Goal: Transaction & Acquisition: Purchase product/service

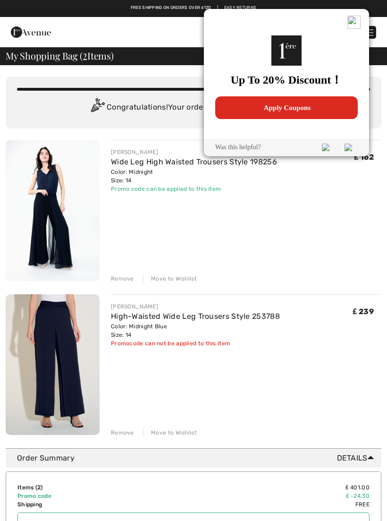
click at [352, 20] on img at bounding box center [353, 22] width 13 height 13
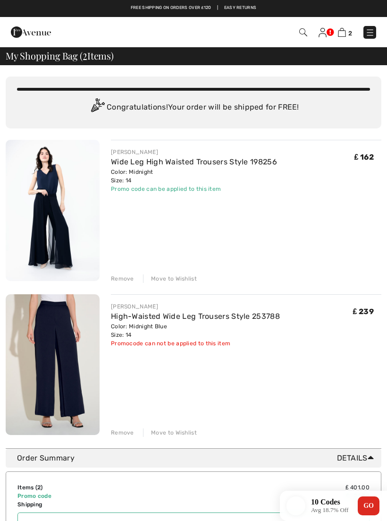
click at [75, 234] on img at bounding box center [53, 210] width 94 height 141
click at [67, 224] on img at bounding box center [53, 210] width 94 height 141
click at [71, 214] on img at bounding box center [53, 210] width 94 height 141
click at [67, 214] on img at bounding box center [53, 210] width 94 height 141
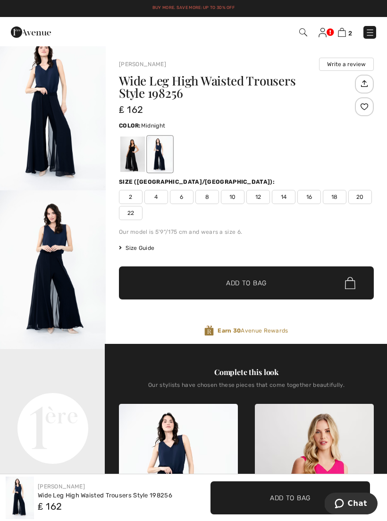
scroll to position [47, 0]
click at [67, 373] on video "Your browser does not support the video tag." at bounding box center [53, 375] width 106 height 53
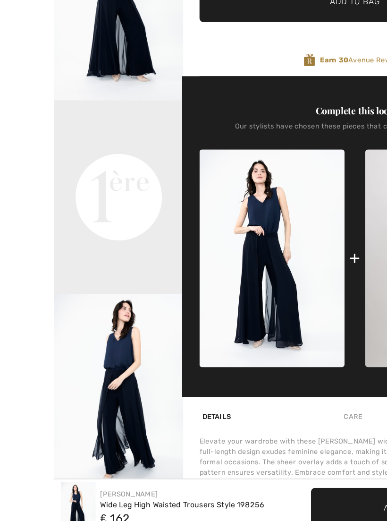
scroll to position [225, 0]
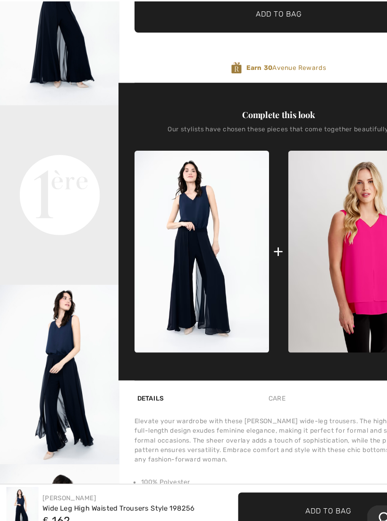
click at [77, 45] on img "2 / 4" at bounding box center [53, 59] width 106 height 159
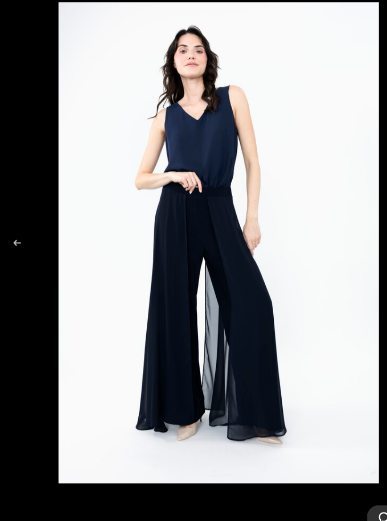
scroll to position [225, 0]
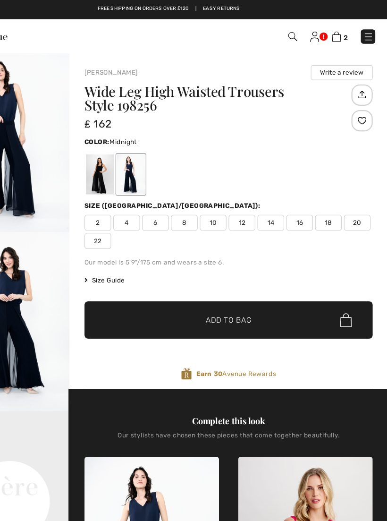
click at [365, 36] on img at bounding box center [369, 32] width 9 height 9
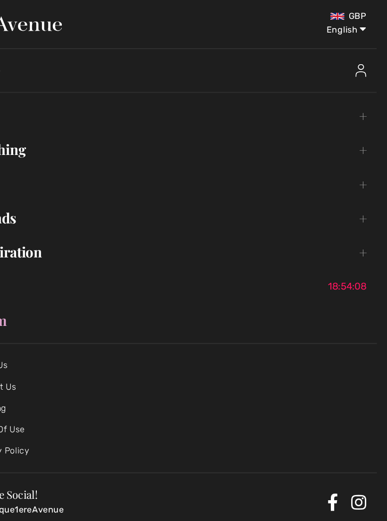
click at [31, 141] on link "Clothing Toggle submenu" at bounding box center [193, 132] width 368 height 21
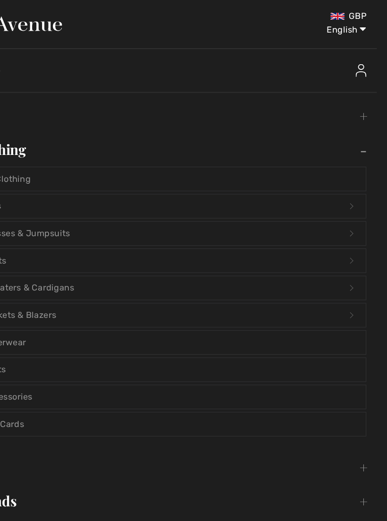
click at [87, 207] on link "Dresses & Jumpsuits Open submenu" at bounding box center [193, 206] width 348 height 21
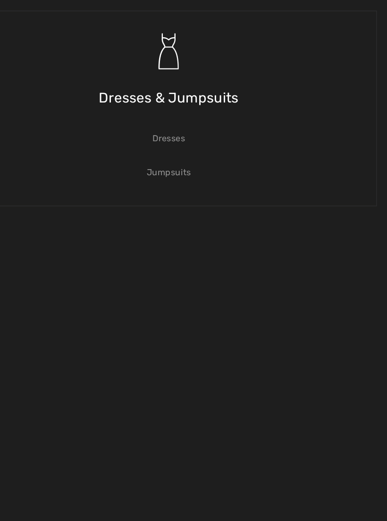
click at [160, 145] on link "Jumpsuits" at bounding box center [193, 152] width 348 height 21
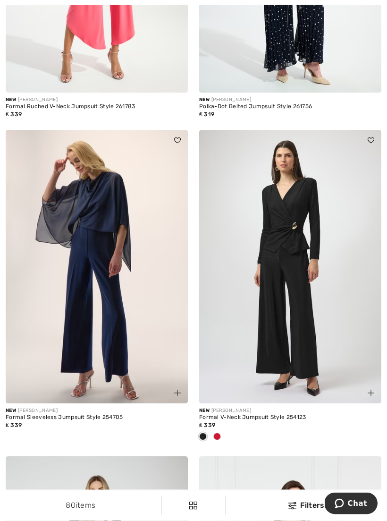
scroll to position [322, 0]
click at [135, 313] on img at bounding box center [97, 266] width 182 height 273
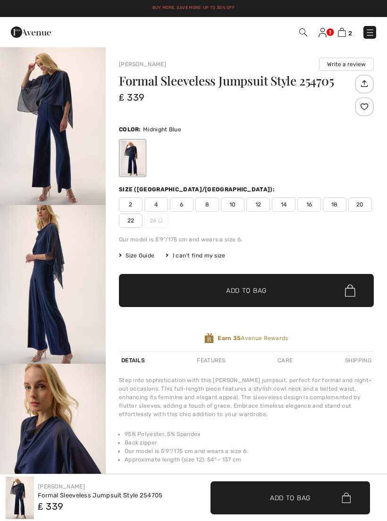
checkbox input "true"
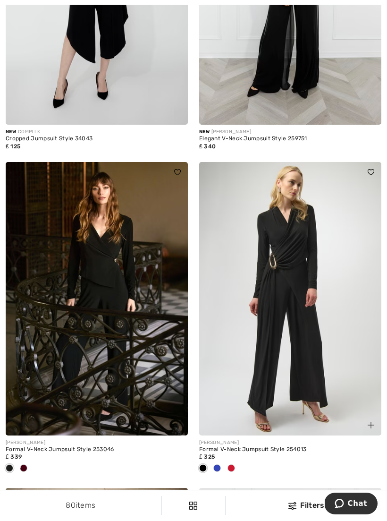
scroll to position [926, 0]
click at [305, 386] on img at bounding box center [290, 298] width 182 height 273
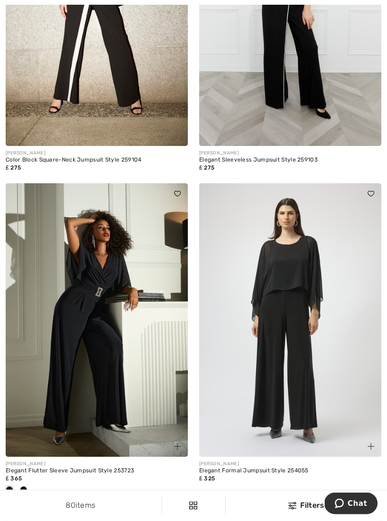
scroll to position [1575, 0]
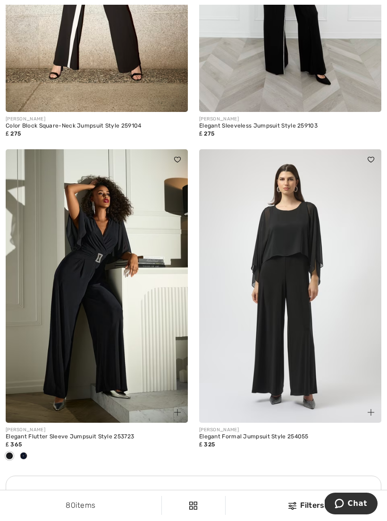
click at [300, 360] on img at bounding box center [290, 285] width 182 height 273
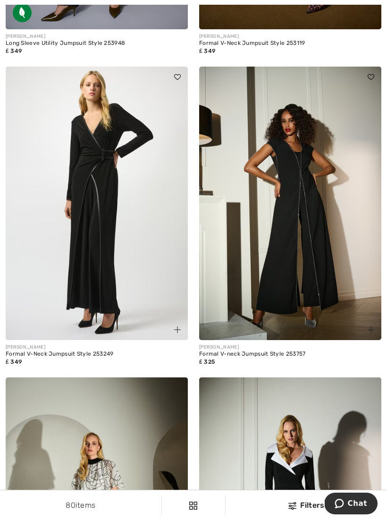
scroll to position [2687, 0]
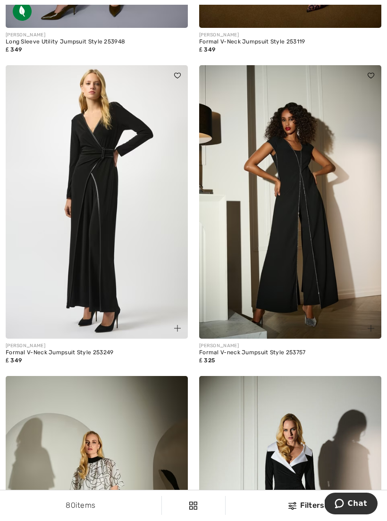
click at [326, 226] on img at bounding box center [290, 201] width 182 height 273
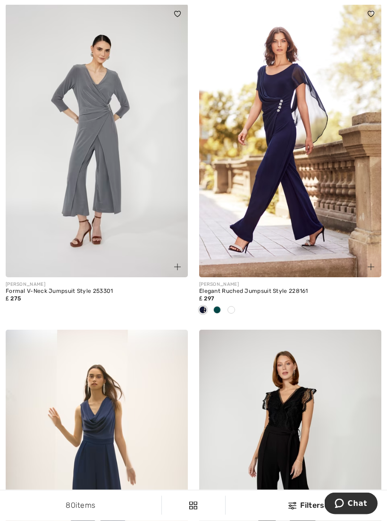
scroll to position [3369, 0]
click at [219, 307] on span at bounding box center [217, 310] width 8 height 8
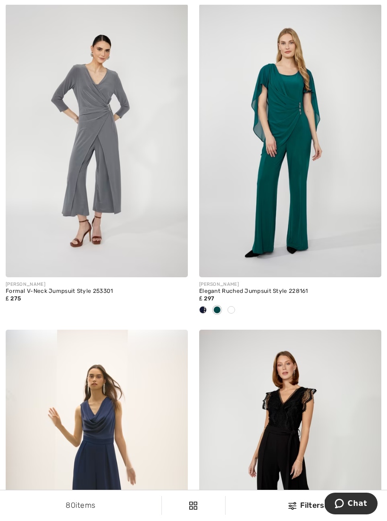
click at [321, 252] on img at bounding box center [290, 140] width 182 height 273
click at [324, 216] on img at bounding box center [290, 140] width 182 height 273
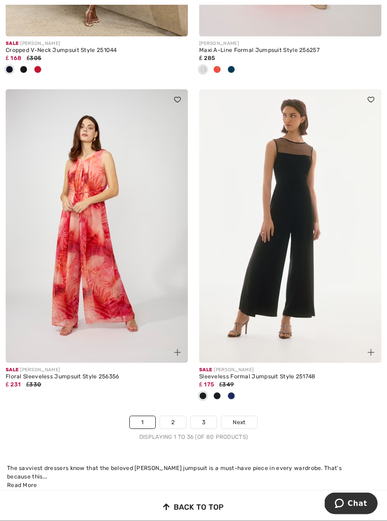
scroll to position [5578, 0]
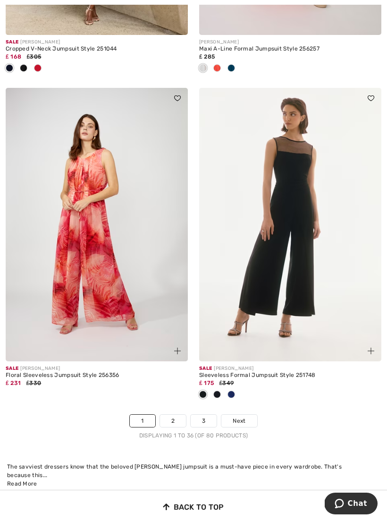
click at [177, 414] on link "2" at bounding box center [173, 420] width 26 height 12
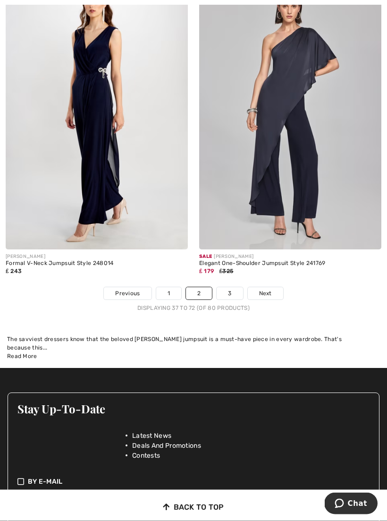
scroll to position [5706, 0]
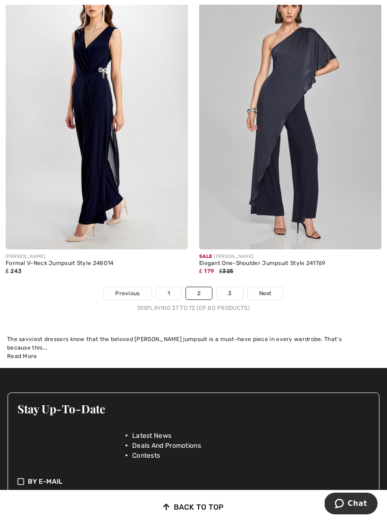
click at [235, 287] on link "3" at bounding box center [230, 293] width 26 height 12
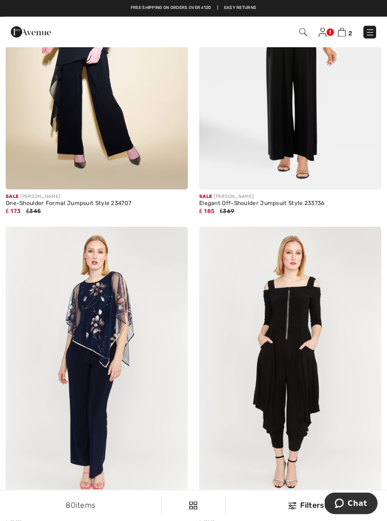
scroll to position [525, 0]
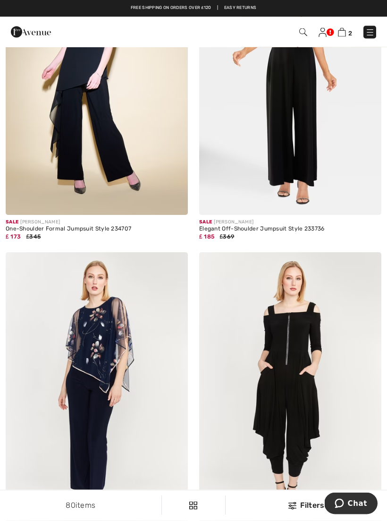
click at [373, 33] on img at bounding box center [369, 32] width 9 height 9
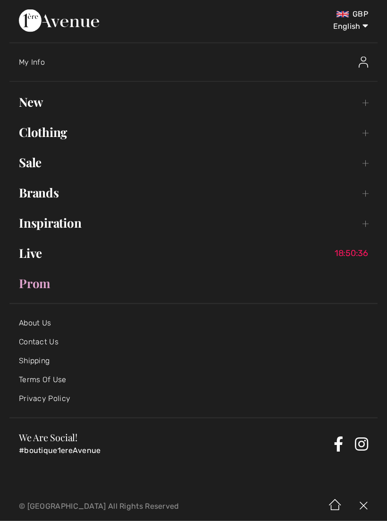
scroll to position [526, 0]
click at [81, 129] on link "Clothing Toggle submenu" at bounding box center [193, 132] width 368 height 21
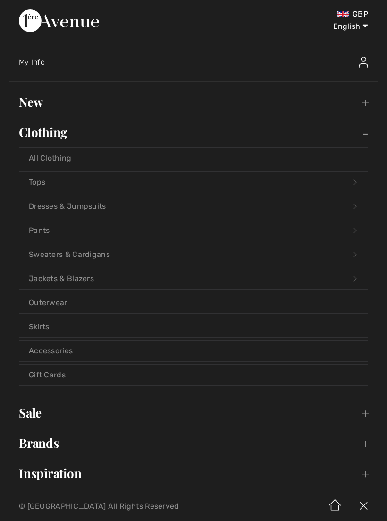
click at [123, 227] on link "Pants Open submenu" at bounding box center [193, 230] width 348 height 21
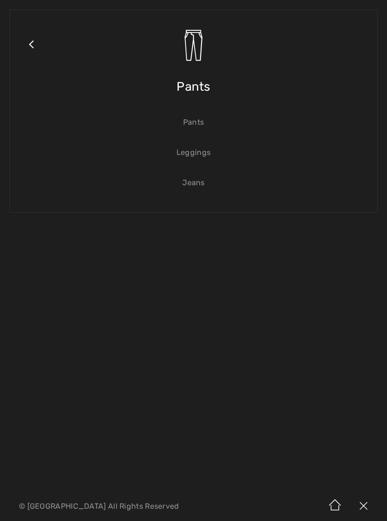
click at [199, 126] on link "Pants" at bounding box center [193, 122] width 348 height 21
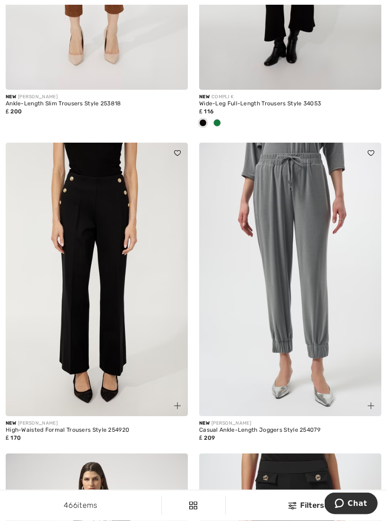
scroll to position [652, 0]
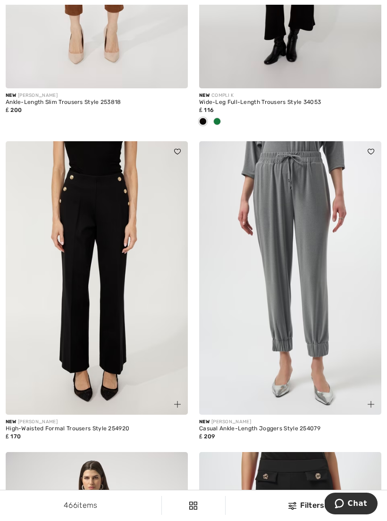
click at [159, 340] on img at bounding box center [97, 277] width 182 height 273
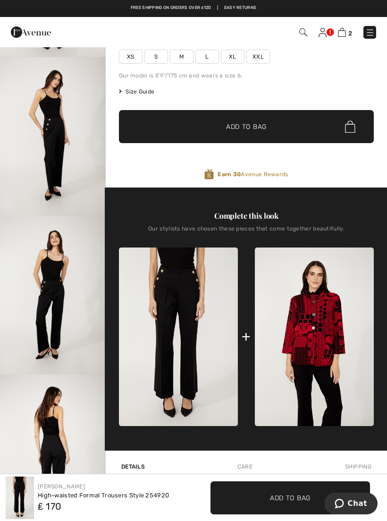
scroll to position [147, 0]
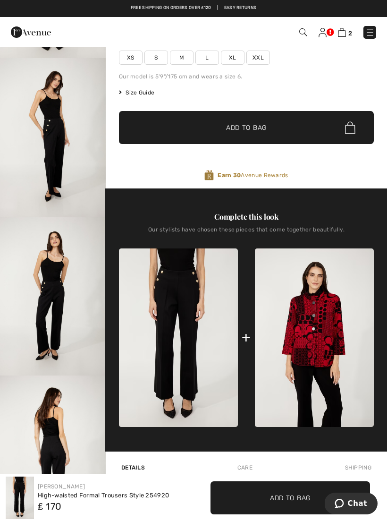
click at [213, 310] on img at bounding box center [178, 337] width 119 height 179
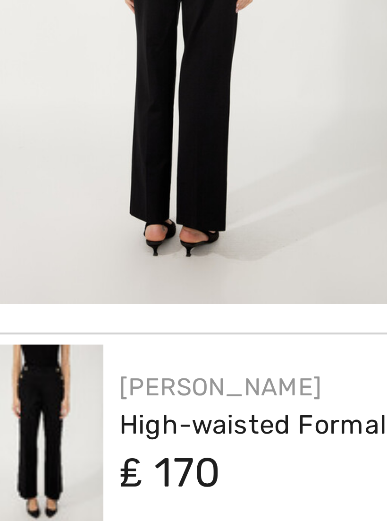
scroll to position [217, 0]
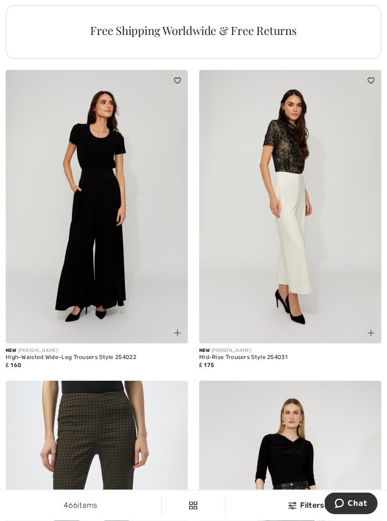
scroll to position [2046, 0]
click at [142, 236] on img at bounding box center [97, 205] width 182 height 273
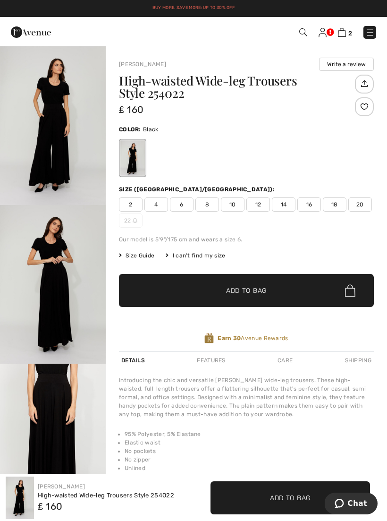
click at [71, 156] on img "1 / 4" at bounding box center [53, 125] width 106 height 159
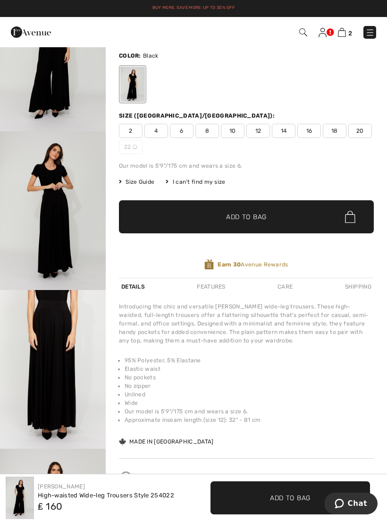
scroll to position [71, 0]
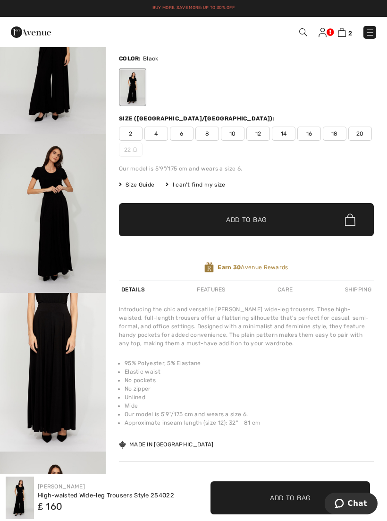
click at [289, 130] on span "14" at bounding box center [284, 133] width 24 height 14
click at [147, 182] on span "Size Guide" at bounding box center [136, 184] width 35 height 8
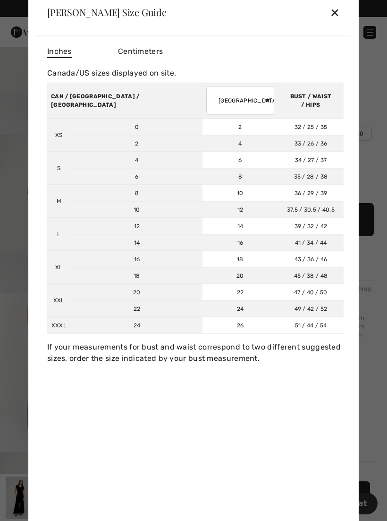
click at [206, 112] on select "AUSTRALIA UK France Germany Spain Italy Japan" at bounding box center [240, 100] width 68 height 28
select select "uk"
click at [202, 251] on td "16" at bounding box center [240, 242] width 76 height 17
click at [337, 21] on div "✕" at bounding box center [335, 12] width 10 height 20
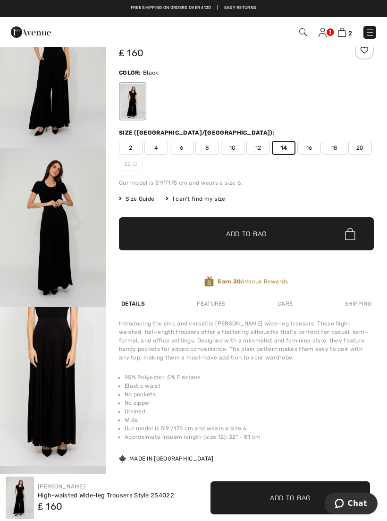
click at [311, 149] on span "16" at bounding box center [309, 148] width 24 height 14
click at [273, 232] on span "✔ Added to Bag Add to Bag" at bounding box center [246, 233] width 255 height 33
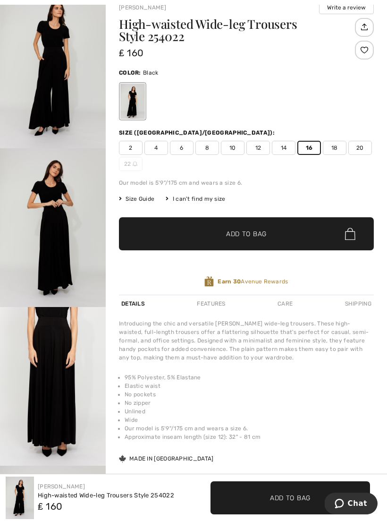
scroll to position [0, 0]
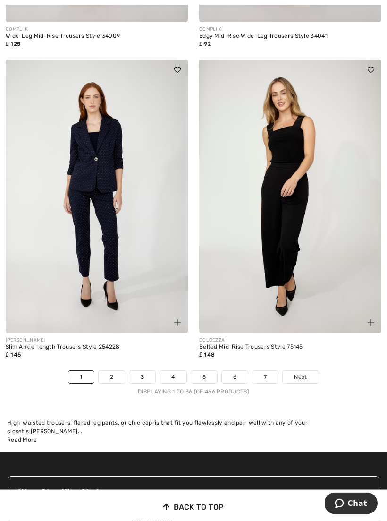
scroll to position [5638, 0]
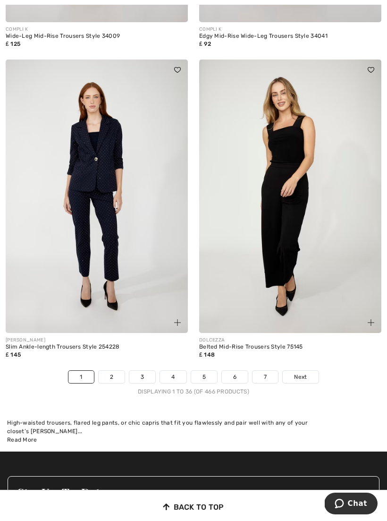
click at [114, 370] on link "2" at bounding box center [112, 376] width 26 height 12
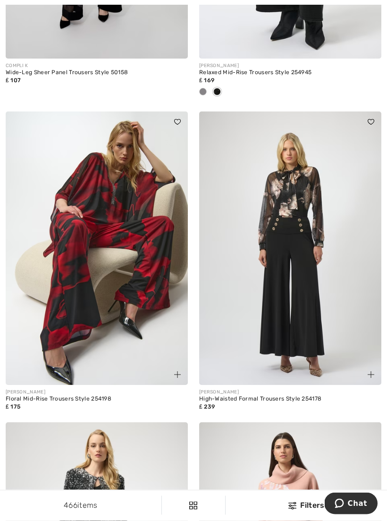
scroll to position [2346, 0]
click at [316, 315] on img at bounding box center [290, 247] width 182 height 273
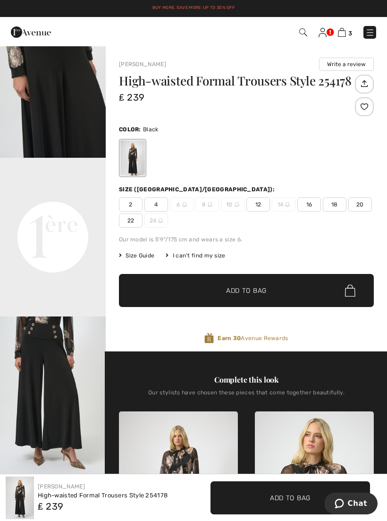
scroll to position [204, 0]
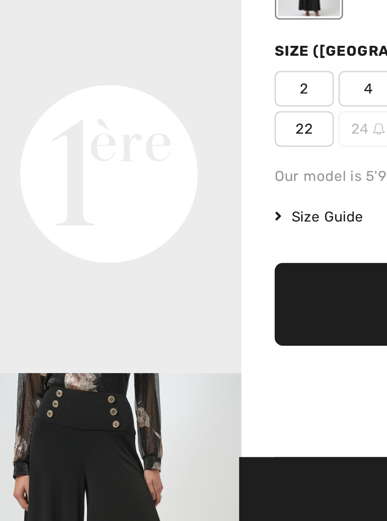
click at [131, 274] on span "✔ Added to Bag Add to Bag" at bounding box center [246, 290] width 255 height 33
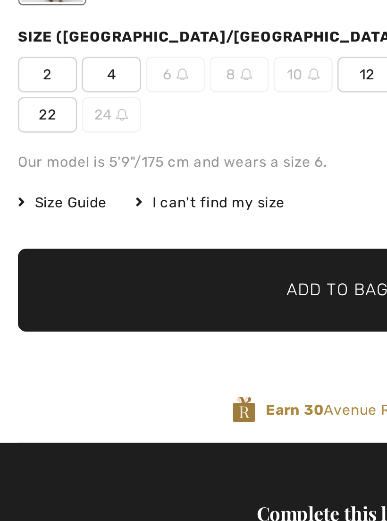
click at [119, 251] on span "Size Guide" at bounding box center [136, 255] width 35 height 8
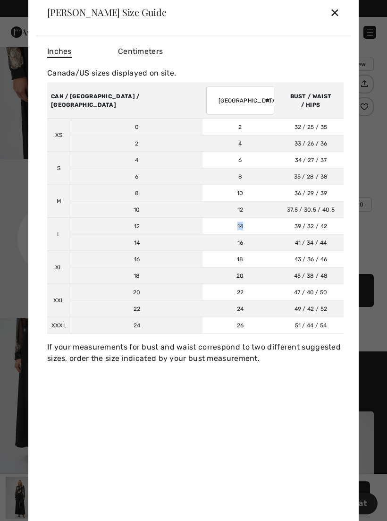
click at [278, 287] on td "47 / 40 / 50 119 / 102 / 127" at bounding box center [311, 292] width 66 height 17
click at [339, 9] on div "✕" at bounding box center [335, 12] width 10 height 20
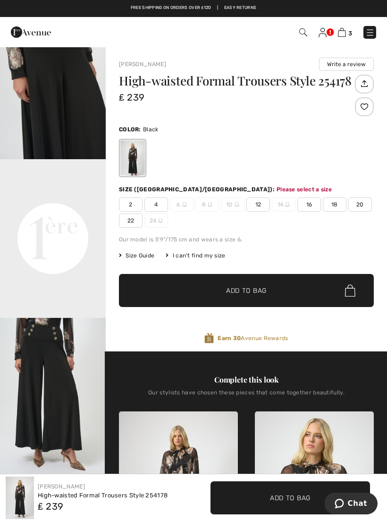
click at [313, 202] on span "16" at bounding box center [309, 204] width 24 height 14
click at [141, 259] on span "Size Guide" at bounding box center [136, 255] width 35 height 8
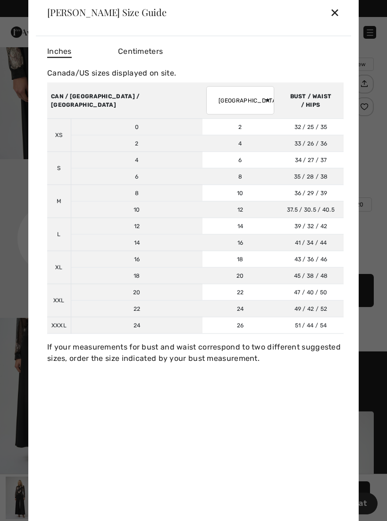
click at [339, 11] on div "✕" at bounding box center [335, 12] width 10 height 20
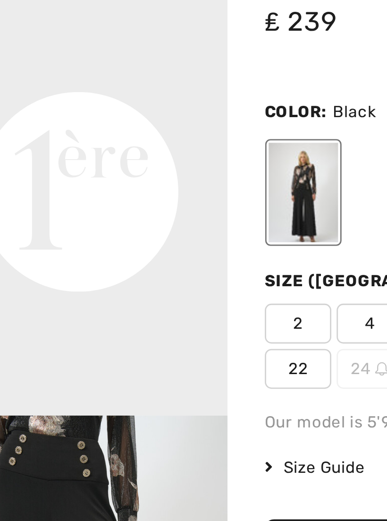
scroll to position [310, 0]
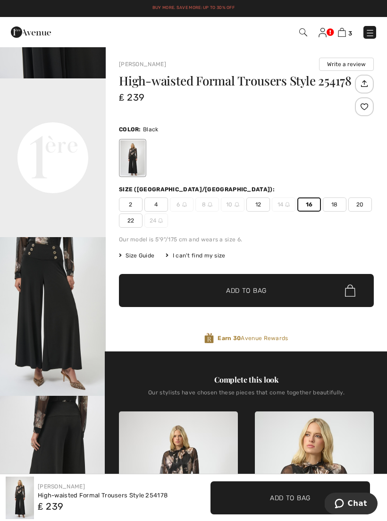
click at [272, 286] on span "✔ Added to Bag Add to Bag" at bounding box center [246, 290] width 255 height 33
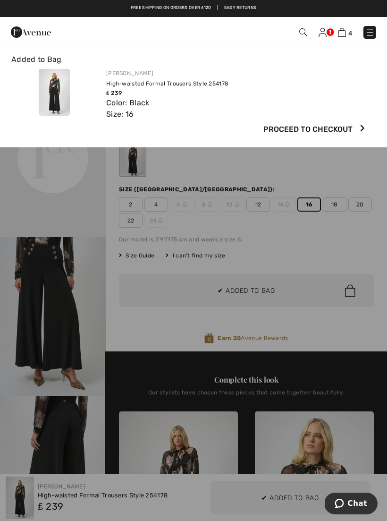
scroll to position [0, 0]
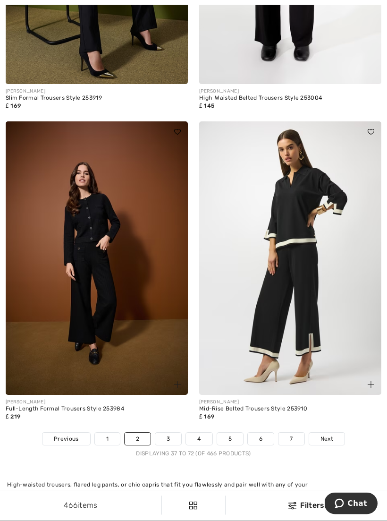
scroll to position [5603, 0]
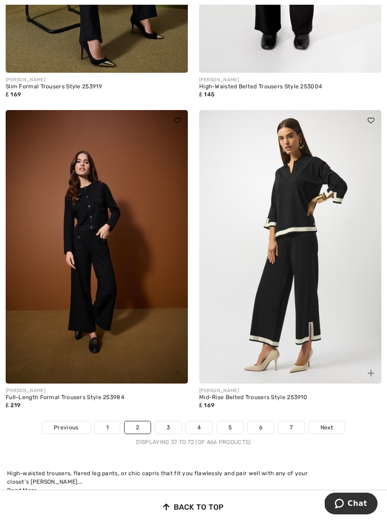
click at [167, 421] on link "3" at bounding box center [168, 427] width 26 height 12
click at [179, 421] on link "3" at bounding box center [168, 427] width 26 height 12
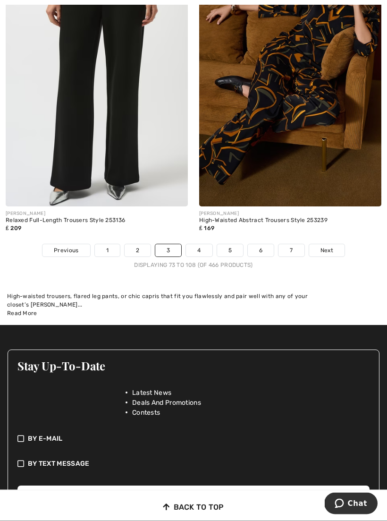
scroll to position [5733, 0]
click at [203, 244] on link "4" at bounding box center [199, 250] width 26 height 12
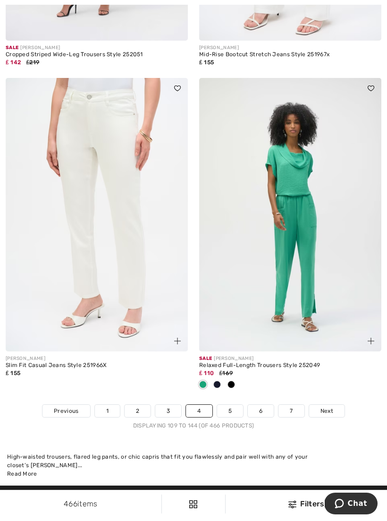
scroll to position [5534, 0]
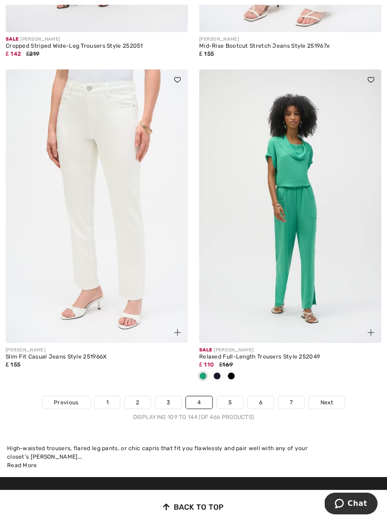
click at [236, 396] on link "5" at bounding box center [230, 402] width 26 height 12
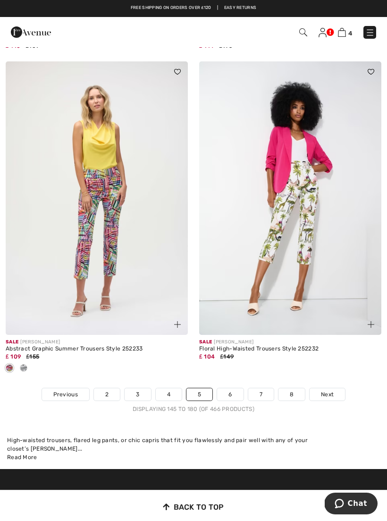
scroll to position [5650, 0]
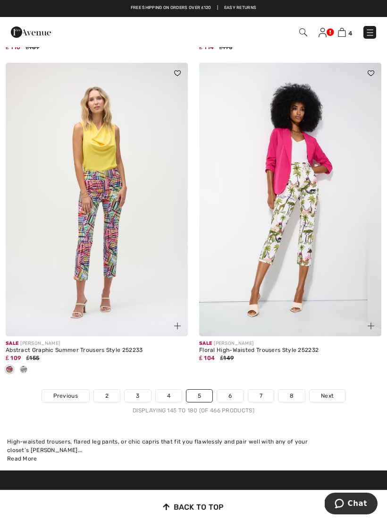
click at [234, 389] on link "6" at bounding box center [230, 395] width 26 height 12
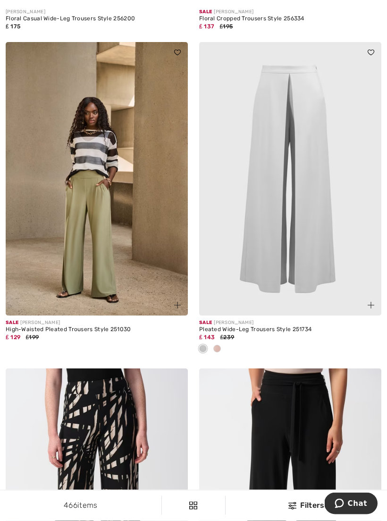
scroll to position [2368, 0]
click at [221, 344] on div at bounding box center [217, 349] width 14 height 16
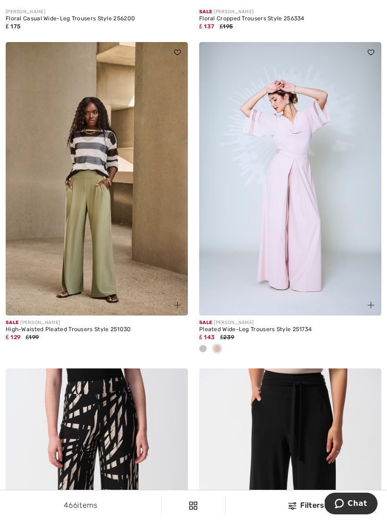
click at [340, 261] on img at bounding box center [290, 178] width 182 height 273
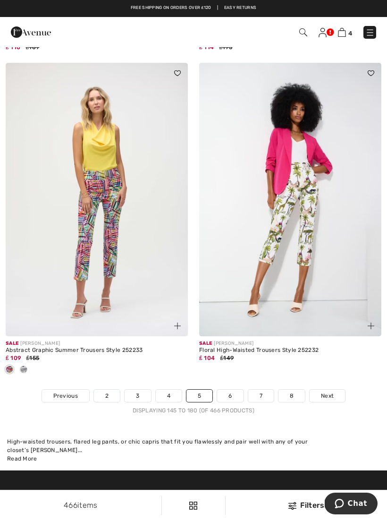
scroll to position [5650, 0]
click at [239, 389] on link "6" at bounding box center [230, 395] width 26 height 12
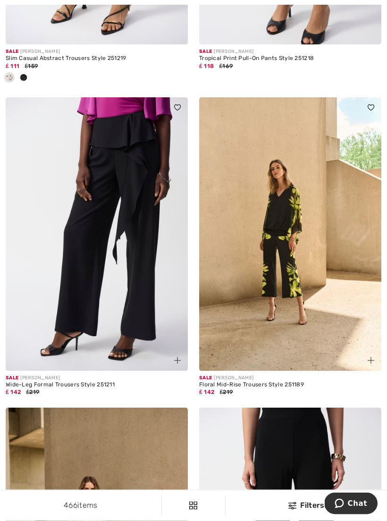
scroll to position [3292, 0]
click at [140, 299] on img at bounding box center [97, 233] width 182 height 273
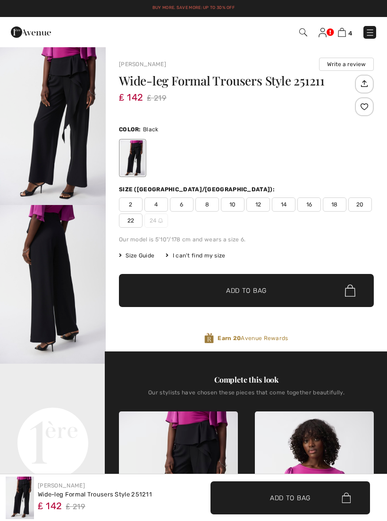
checkbox input "true"
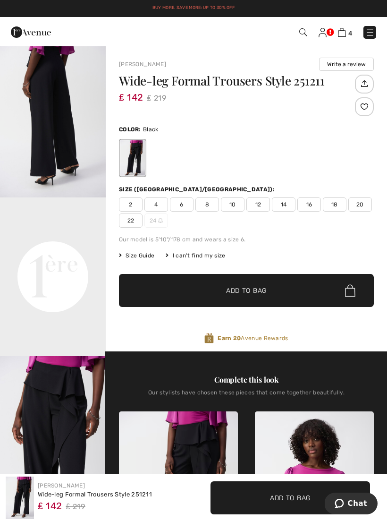
scroll to position [199, 0]
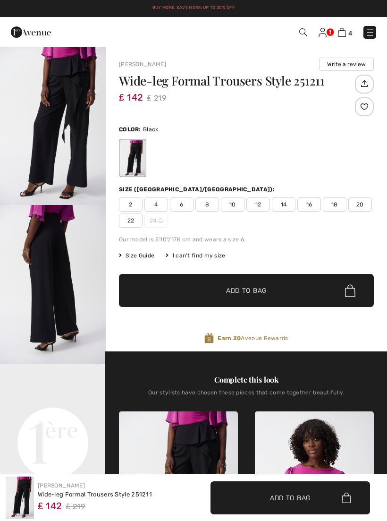
checkbox input "true"
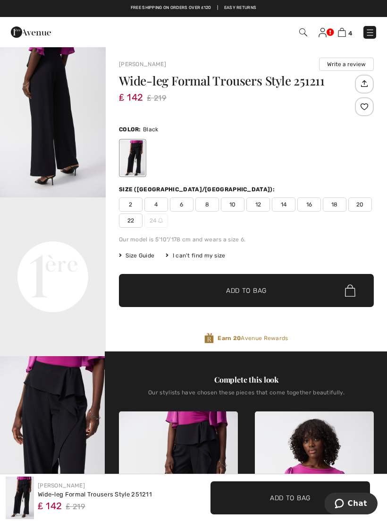
click at [145, 254] on span "Size Guide" at bounding box center [136, 255] width 35 height 8
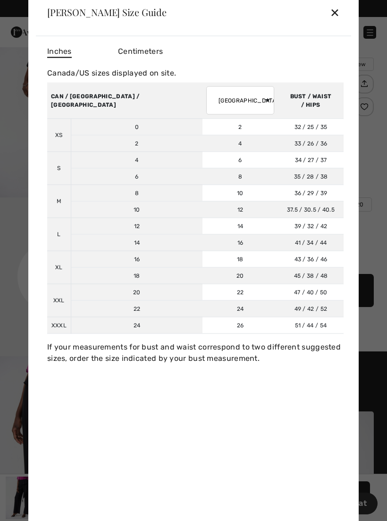
click at [210, 100] on select "AUSTRALIA UK France Germany Spain Italy Japan" at bounding box center [240, 100] width 68 height 28
select select "uk"
click at [202, 252] on td "18" at bounding box center [240, 259] width 76 height 17
click at [331, 18] on div "✕" at bounding box center [335, 12] width 10 height 20
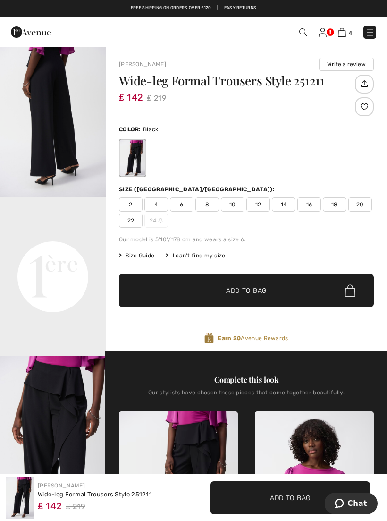
click at [311, 204] on span "16" at bounding box center [309, 204] width 24 height 14
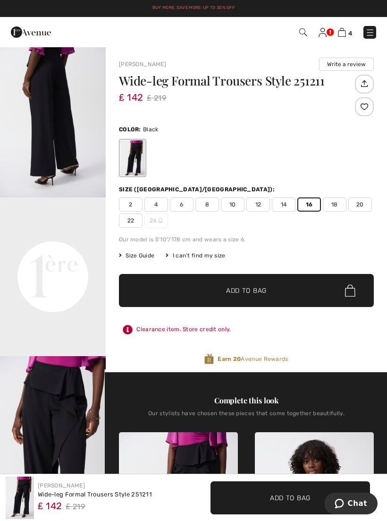
click at [261, 293] on span "Add to Bag" at bounding box center [246, 291] width 41 height 10
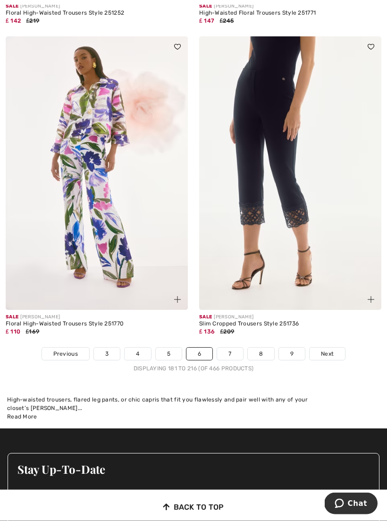
scroll to position [5630, 0]
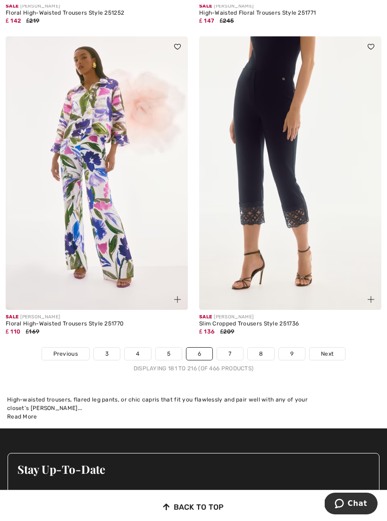
click at [235, 347] on link "7" at bounding box center [229, 353] width 25 height 12
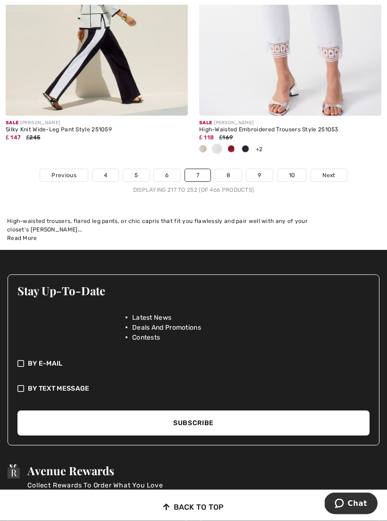
scroll to position [5873, 0]
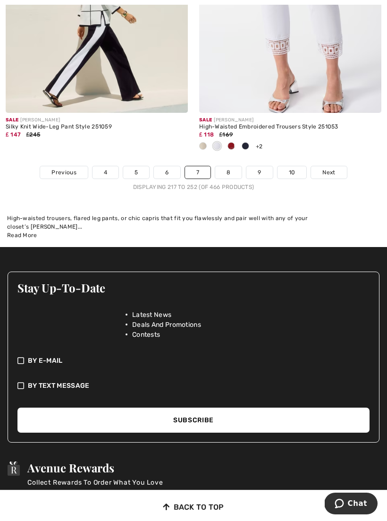
click at [235, 166] on link "8" at bounding box center [228, 172] width 26 height 12
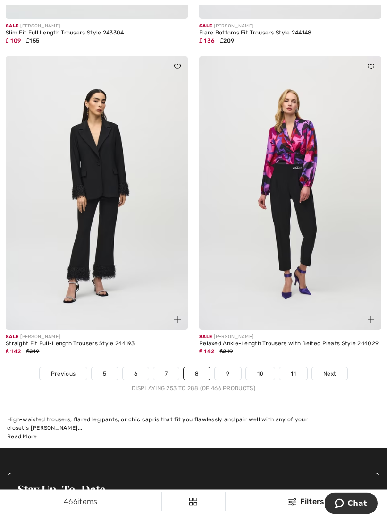
scroll to position [5548, 0]
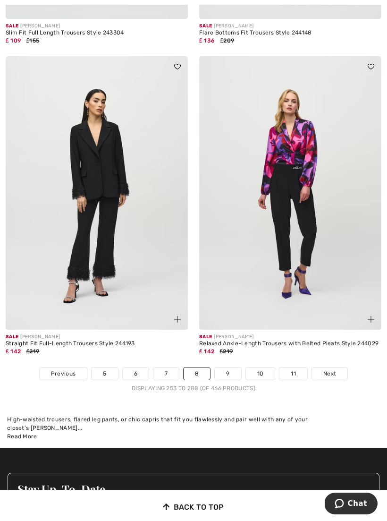
click at [230, 367] on link "9" at bounding box center [228, 373] width 26 height 12
click at [234, 367] on link "9" at bounding box center [228, 373] width 26 height 12
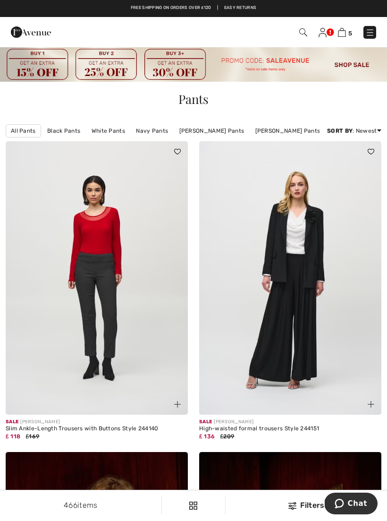
click at [303, 333] on img at bounding box center [290, 277] width 182 height 273
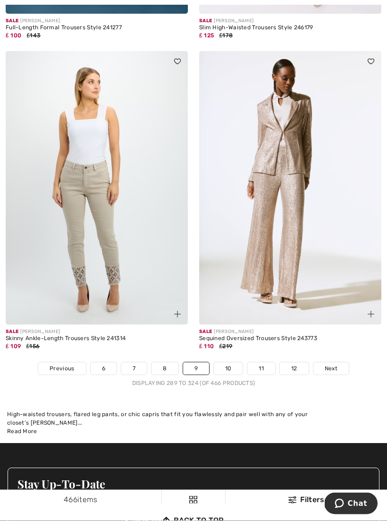
scroll to position [5568, 0]
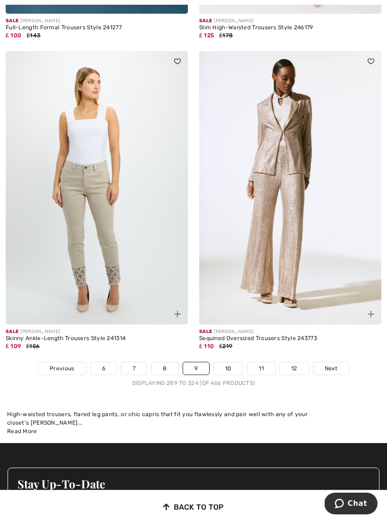
click at [230, 362] on link "10" at bounding box center [228, 368] width 29 height 12
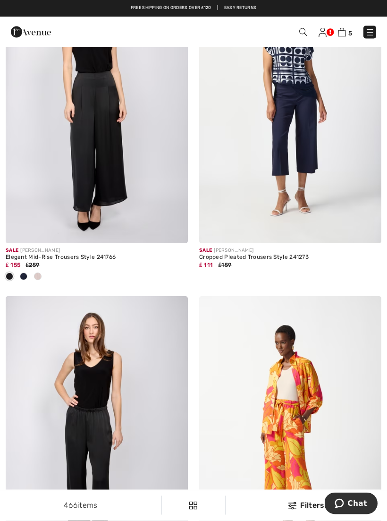
scroll to position [2161, 0]
click at [139, 164] on img at bounding box center [97, 106] width 182 height 273
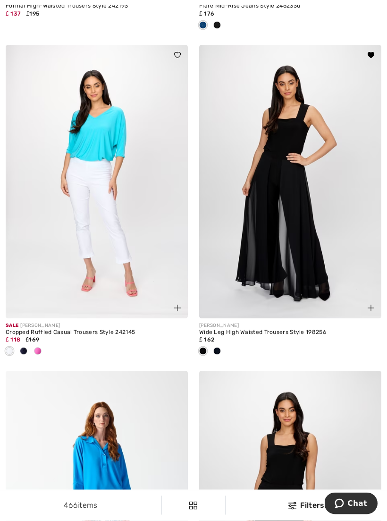
scroll to position [3391, 0]
click at [220, 347] on span at bounding box center [217, 351] width 8 height 8
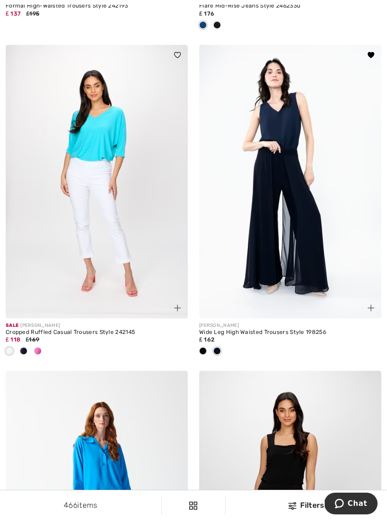
click at [322, 244] on img at bounding box center [290, 181] width 182 height 273
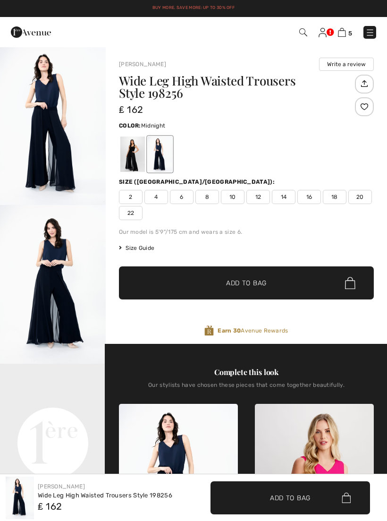
checkbox input "true"
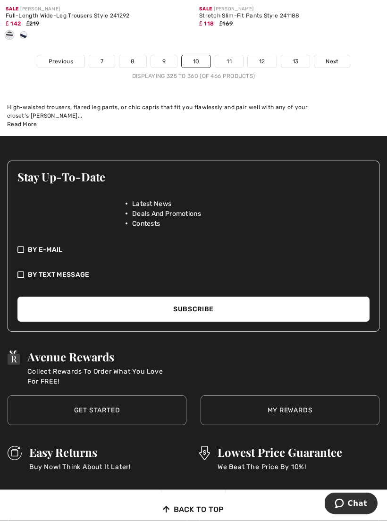
scroll to position [6047, 0]
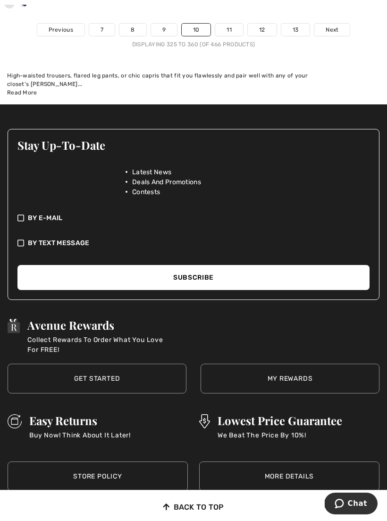
click at [235, 26] on link "11" at bounding box center [229, 30] width 28 height 12
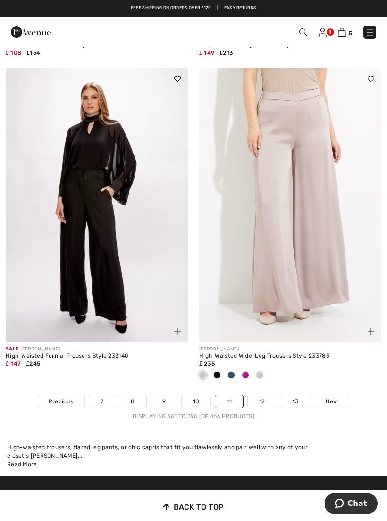
scroll to position [5550, 0]
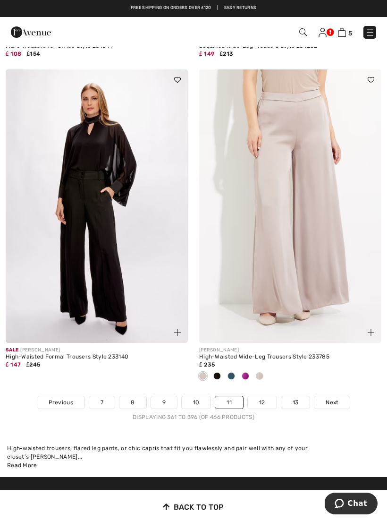
click at [221, 371] on div at bounding box center [217, 377] width 14 height 16
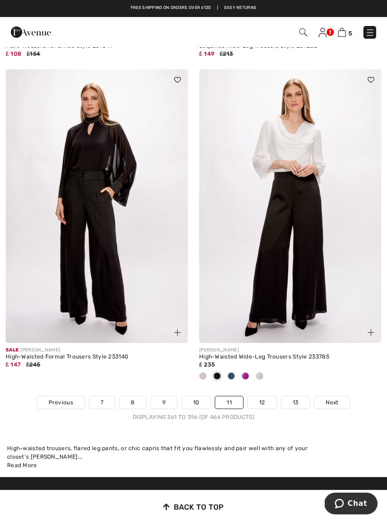
click at [306, 268] on img at bounding box center [290, 205] width 182 height 273
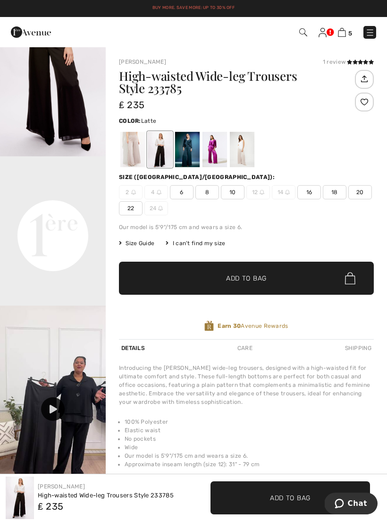
scroll to position [235, 0]
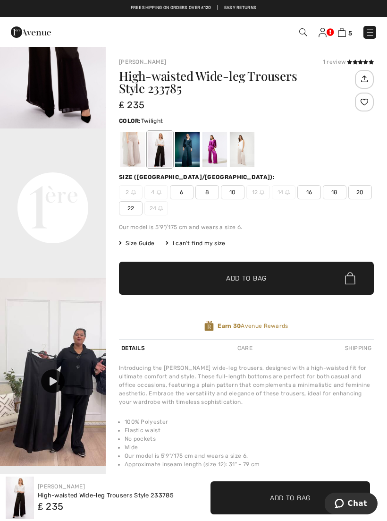
click at [194, 158] on div at bounding box center [187, 149] width 25 height 35
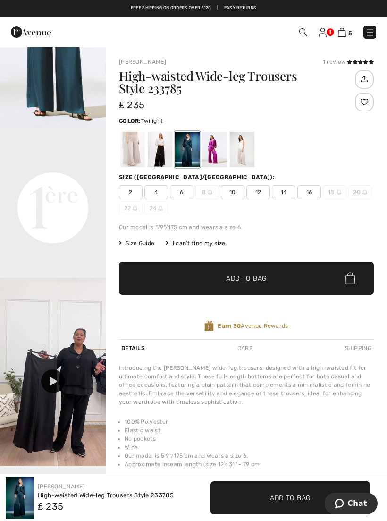
scroll to position [0, 0]
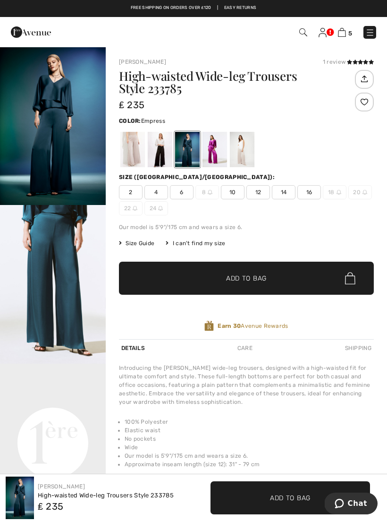
click at [220, 156] on div at bounding box center [214, 149] width 25 height 35
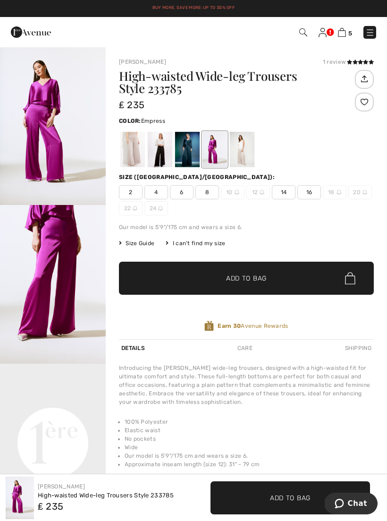
click at [245, 153] on div at bounding box center [242, 149] width 25 height 35
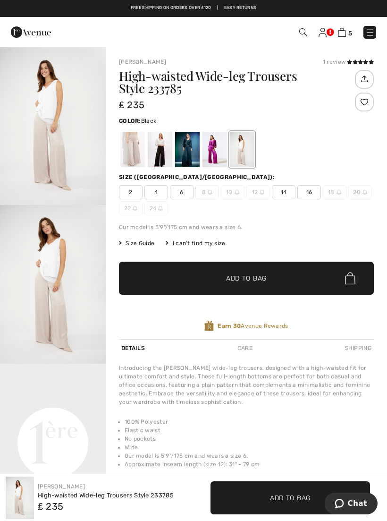
click at [162, 156] on div at bounding box center [160, 149] width 25 height 35
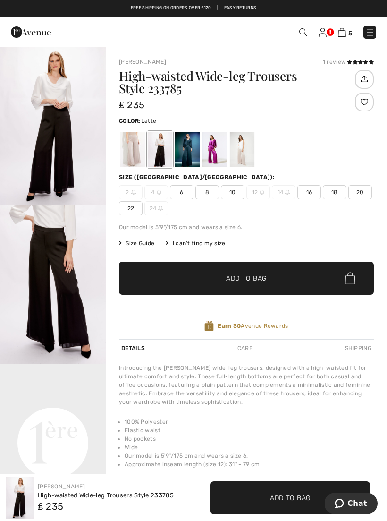
click at [132, 153] on div at bounding box center [132, 149] width 25 height 35
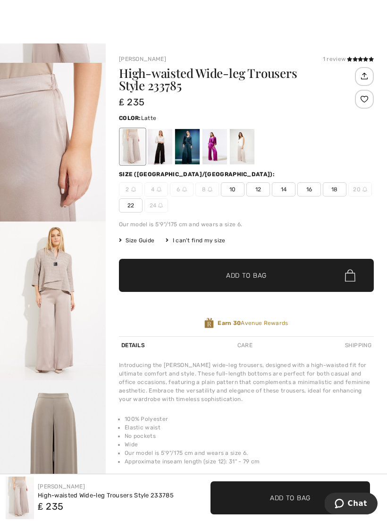
scroll to position [4, 0]
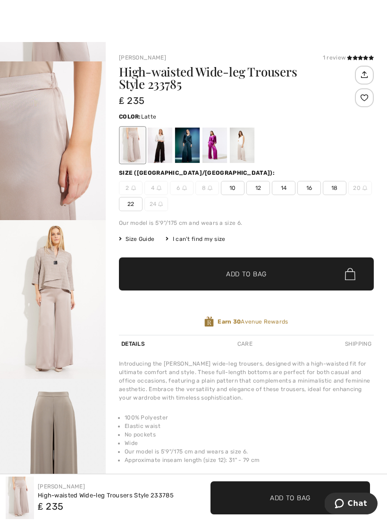
click at [313, 187] on span "16" at bounding box center [309, 188] width 24 height 14
click at [253, 280] on span "✔ Added to Bag Add to Bag" at bounding box center [246, 273] width 255 height 33
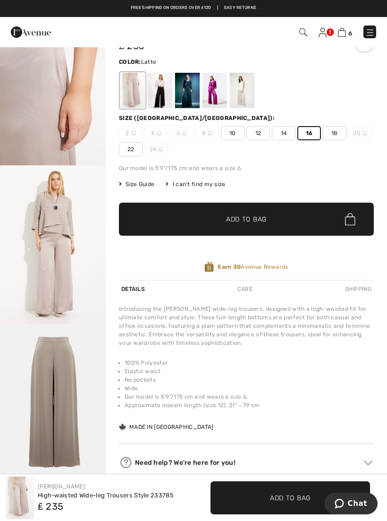
scroll to position [0, 0]
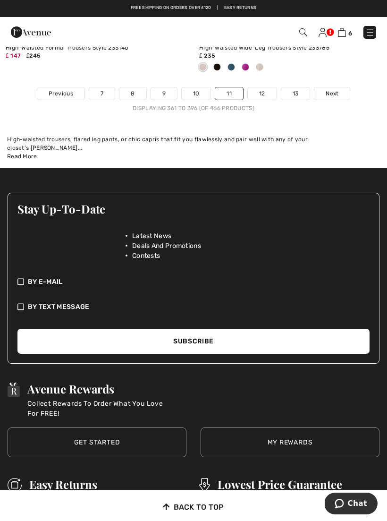
scroll to position [5550, 0]
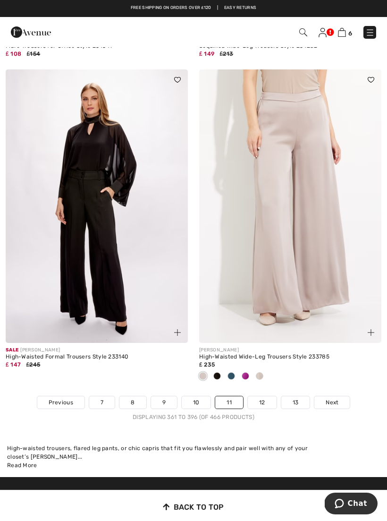
click at [262, 396] on link "12" at bounding box center [262, 402] width 29 height 12
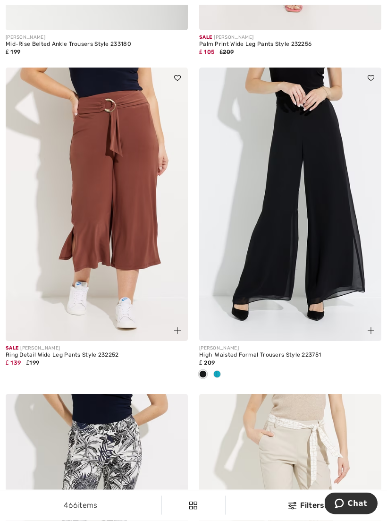
scroll to position [2359, 0]
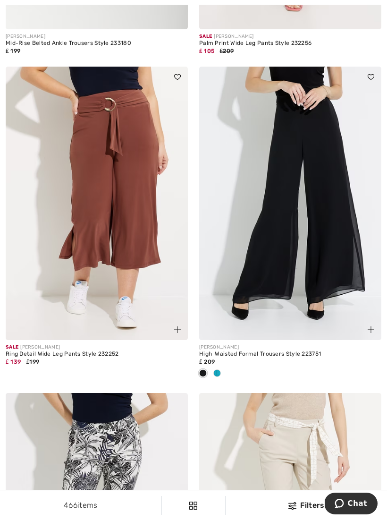
click at [219, 369] on span at bounding box center [217, 373] width 8 height 8
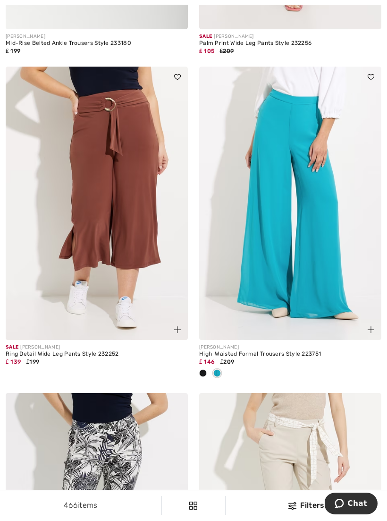
click at [206, 368] on div at bounding box center [203, 374] width 14 height 16
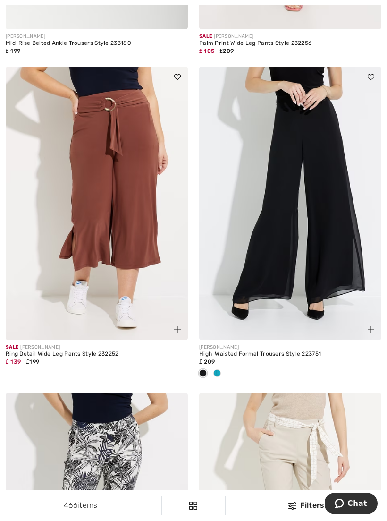
click at [342, 252] on img at bounding box center [290, 203] width 182 height 273
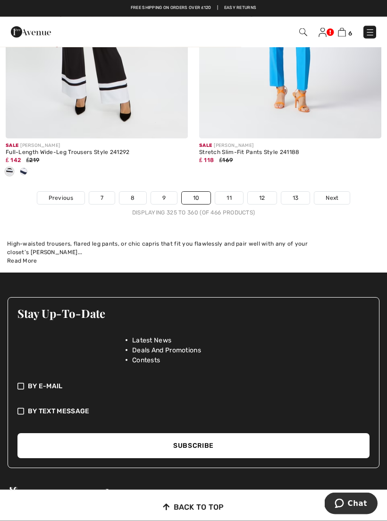
scroll to position [5877, 0]
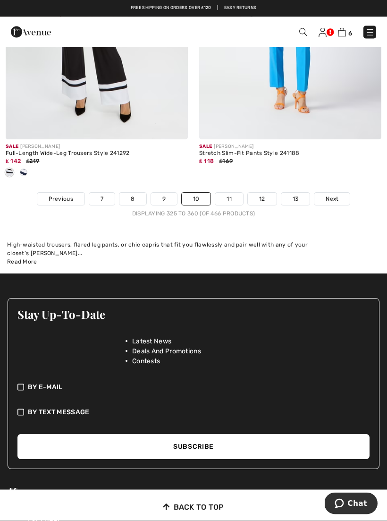
click at [235, 193] on link "11" at bounding box center [229, 199] width 28 height 12
click at [234, 193] on link "11" at bounding box center [229, 199] width 28 height 12
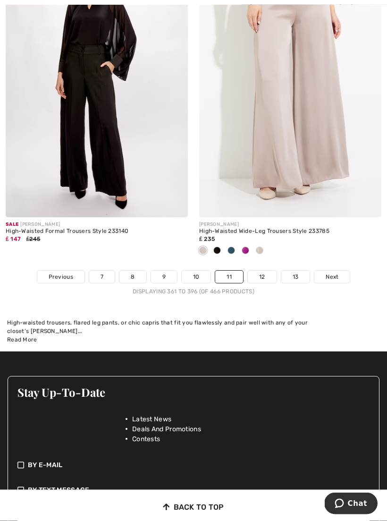
scroll to position [5675, 0]
click at [264, 270] on link "12" at bounding box center [262, 276] width 29 height 12
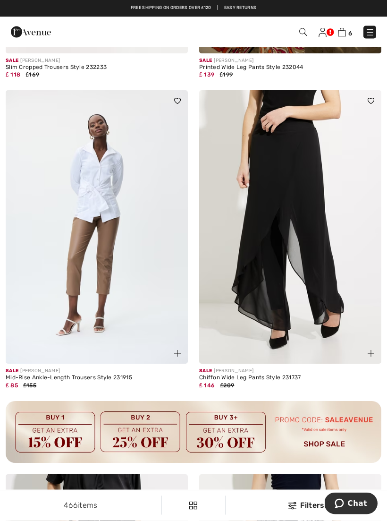
scroll to position [3588, 0]
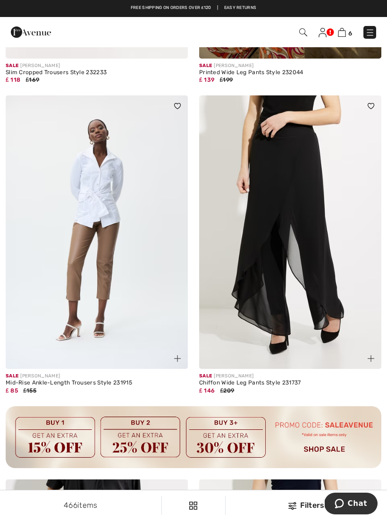
click at [322, 309] on img at bounding box center [290, 231] width 182 height 273
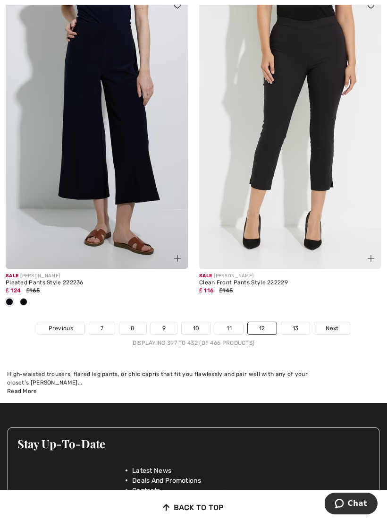
scroll to position [5654, 0]
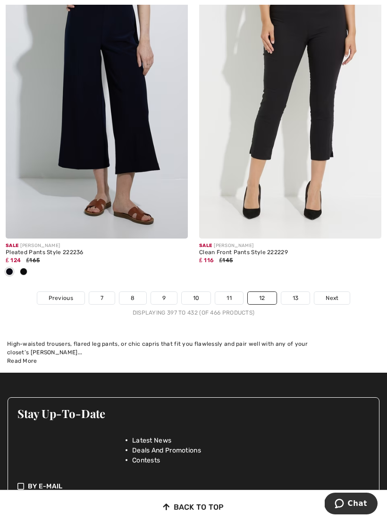
click at [299, 292] on link "13" at bounding box center [295, 298] width 29 height 12
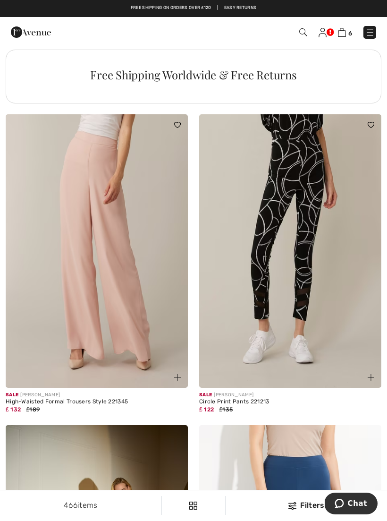
scroll to position [1985, 0]
click at [150, 302] on img at bounding box center [97, 251] width 182 height 273
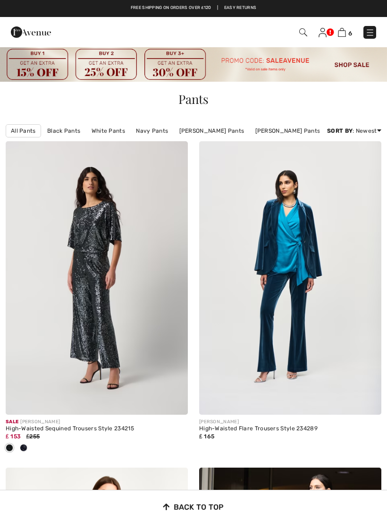
checkbox input "true"
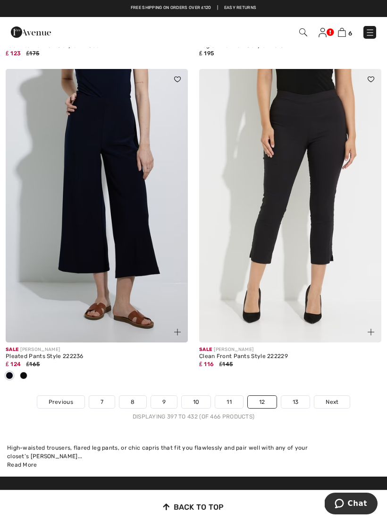
click at [298, 396] on link "13" at bounding box center [295, 402] width 29 height 12
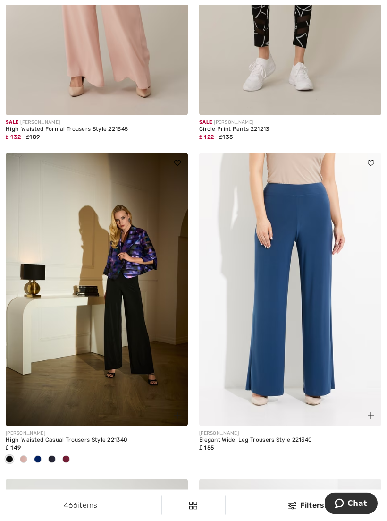
scroll to position [2258, 0]
click at [323, 318] on img at bounding box center [290, 288] width 182 height 273
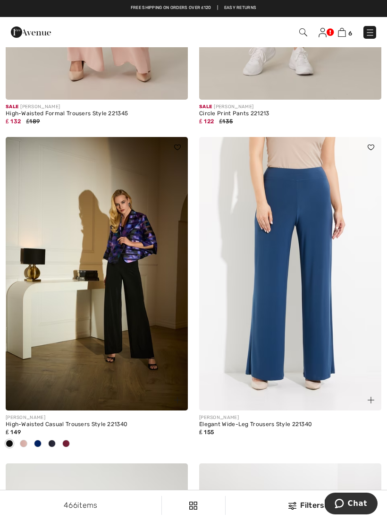
click at [148, 350] on img at bounding box center [97, 273] width 182 height 273
click at [144, 345] on img at bounding box center [97, 273] width 182 height 273
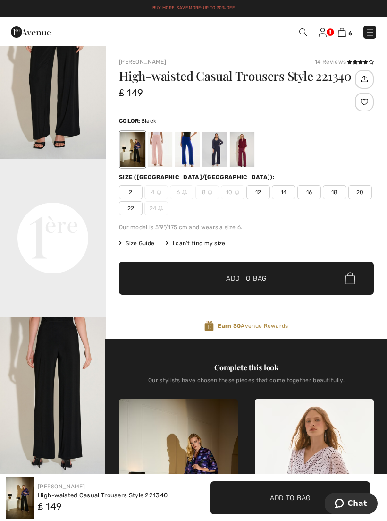
scroll to position [255, 0]
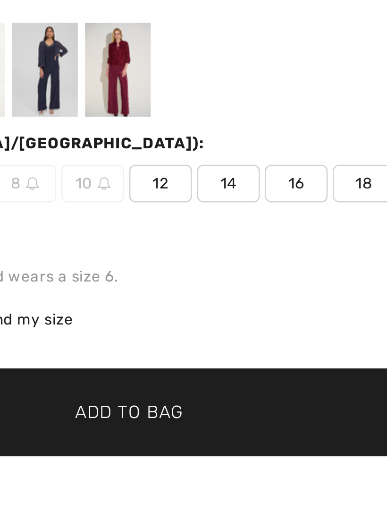
click at [297, 185] on span "16" at bounding box center [309, 192] width 24 height 14
click at [119, 261] on span "✔ Added to Bag Add to Bag" at bounding box center [246, 277] width 255 height 33
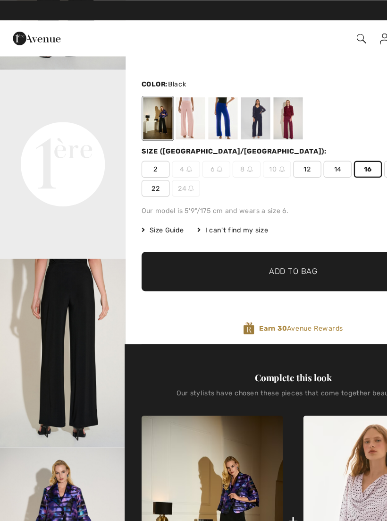
scroll to position [0, 0]
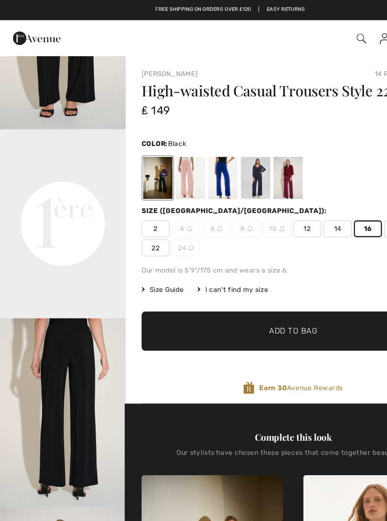
click at [59, 137] on video "Your browser does not support the video tag." at bounding box center [53, 135] width 106 height 53
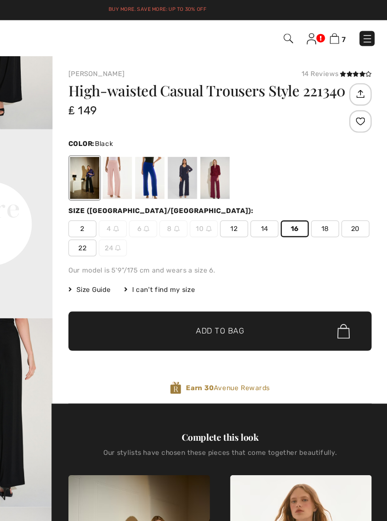
click at [234, 268] on span "✔ Added to Bag Add to Bag" at bounding box center [246, 277] width 255 height 33
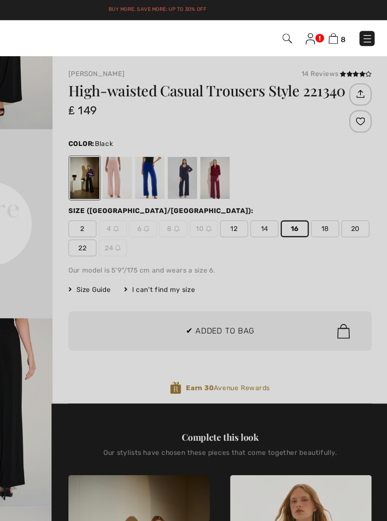
click at [235, 273] on div at bounding box center [193, 260] width 387 height 521
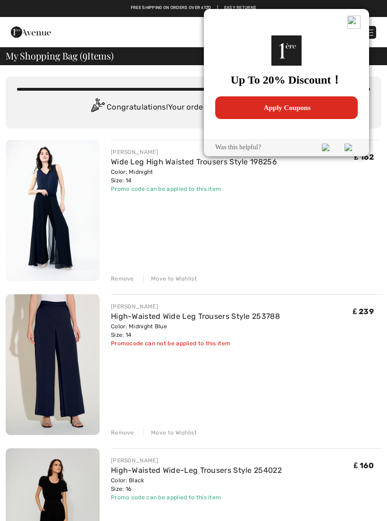
click at [357, 27] on img at bounding box center [353, 22] width 13 height 13
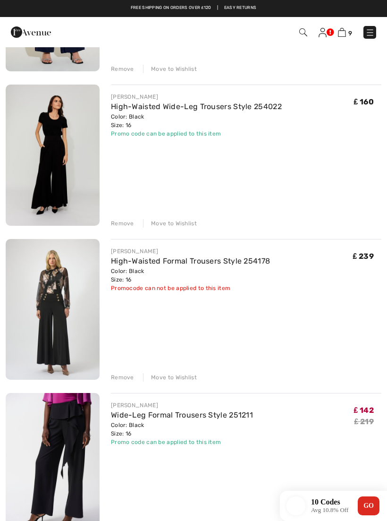
scroll to position [363, 0]
click at [70, 321] on img at bounding box center [53, 309] width 94 height 141
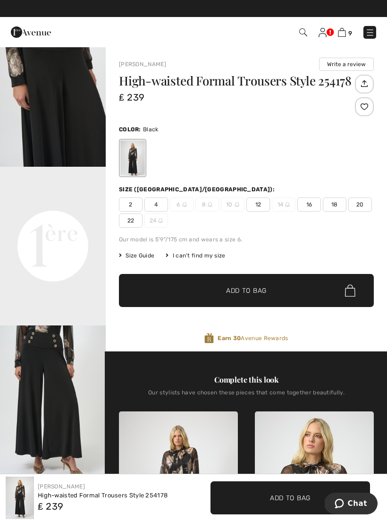
click at [345, 33] on img at bounding box center [342, 32] width 8 height 9
click at [346, 34] on img at bounding box center [342, 32] width 8 height 9
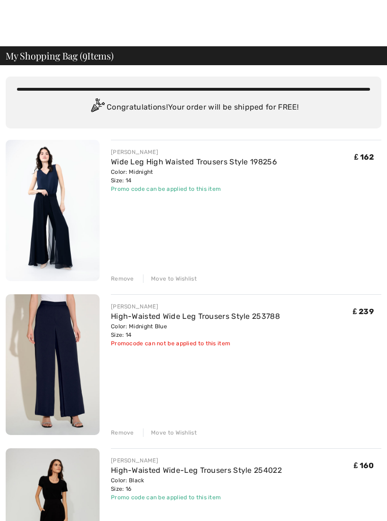
checkbox input "true"
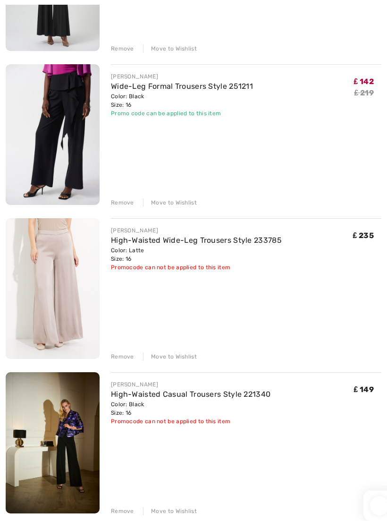
scroll to position [707, 0]
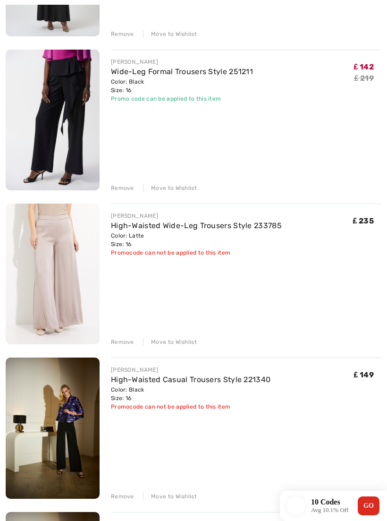
click at [81, 279] on img at bounding box center [53, 273] width 94 height 141
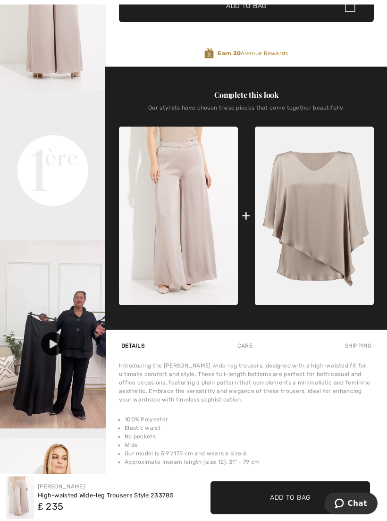
scroll to position [277, 0]
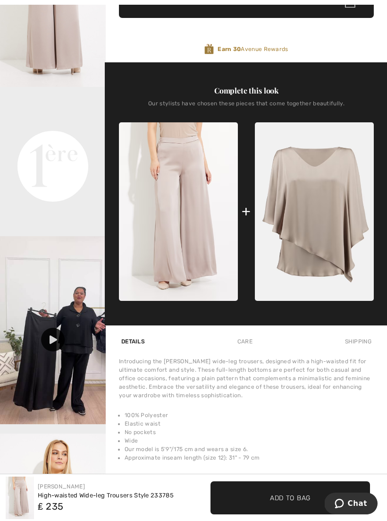
click at [337, 242] on img at bounding box center [314, 211] width 119 height 179
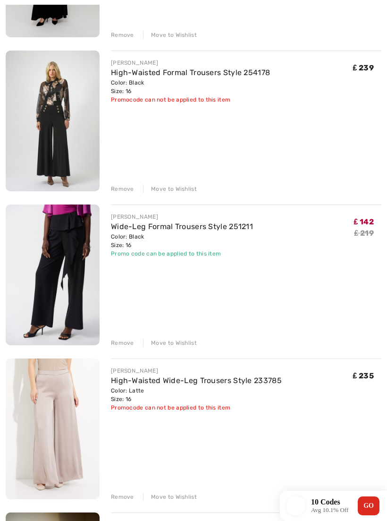
scroll to position [552, 0]
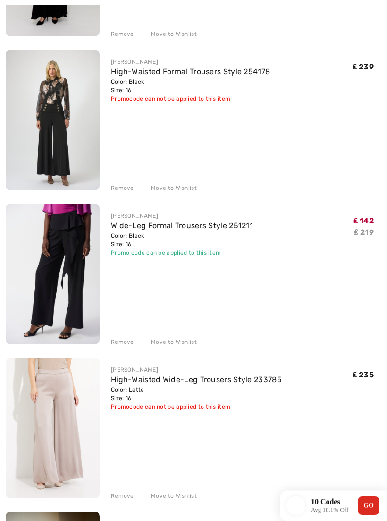
click at [69, 278] on img at bounding box center [53, 274] width 94 height 141
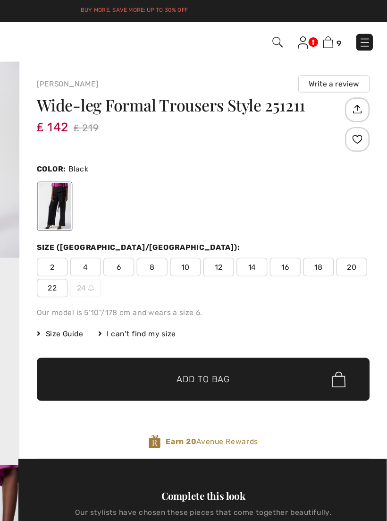
click at [338, 33] on img at bounding box center [342, 32] width 8 height 9
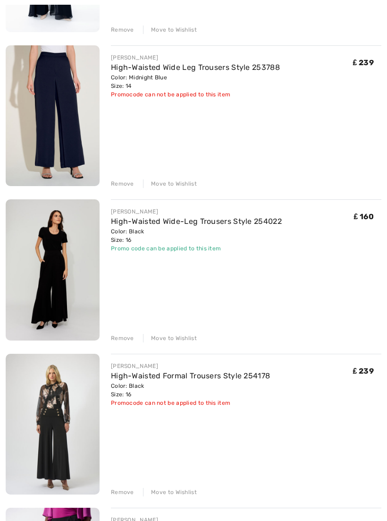
scroll to position [249, 0]
click at [75, 126] on img at bounding box center [53, 115] width 94 height 141
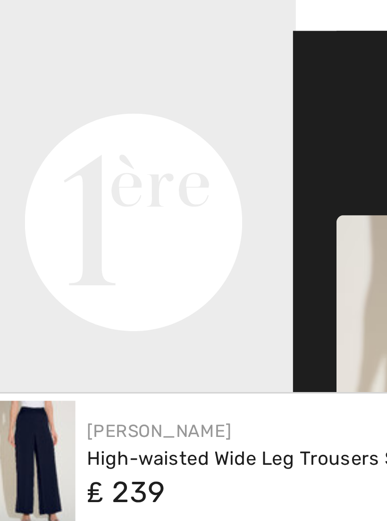
scroll to position [26, 0]
